Goal: Information Seeking & Learning: Understand process/instructions

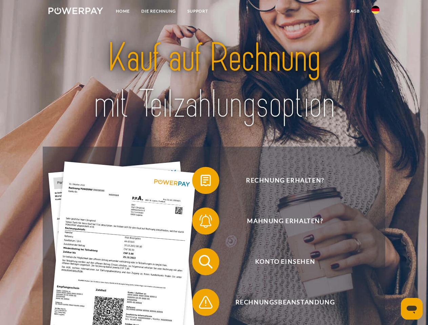
click at [76, 12] on img at bounding box center [75, 10] width 55 height 7
click at [376, 12] on img at bounding box center [376, 10] width 8 height 8
click at [355, 11] on link "agb" at bounding box center [355, 11] width 21 height 12
click at [201, 182] on span at bounding box center [196, 181] width 34 height 34
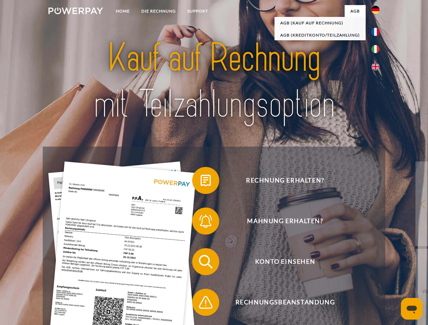
click at [201, 223] on span at bounding box center [196, 221] width 34 height 34
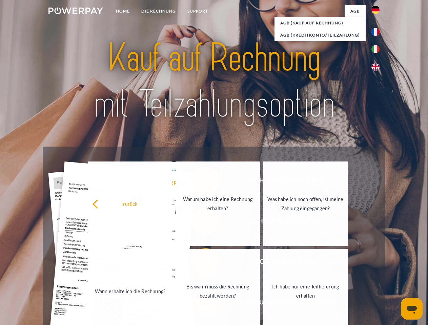
click at [201, 263] on link "Bis wann muss die Rechnung bezahlt werden?" at bounding box center [218, 291] width 84 height 85
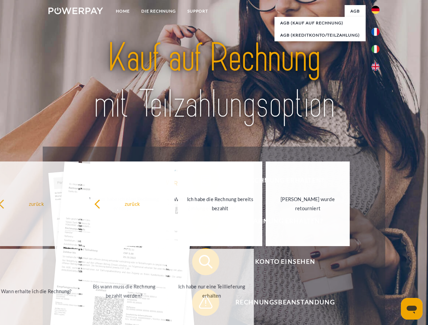
click at [201, 304] on span at bounding box center [196, 303] width 34 height 34
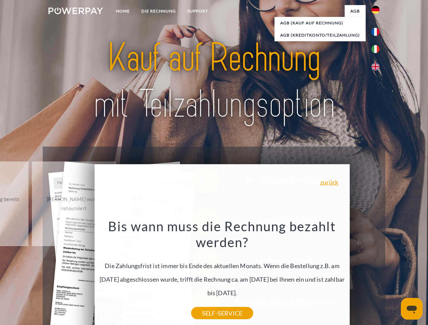
click at [412, 309] on icon "Messaging-Fenster öffnen" at bounding box center [412, 310] width 10 height 8
